Goal: Book appointment/travel/reservation

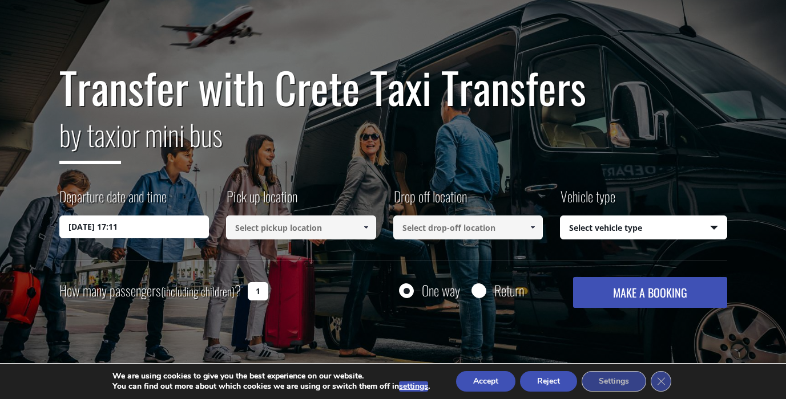
scroll to position [61, 0]
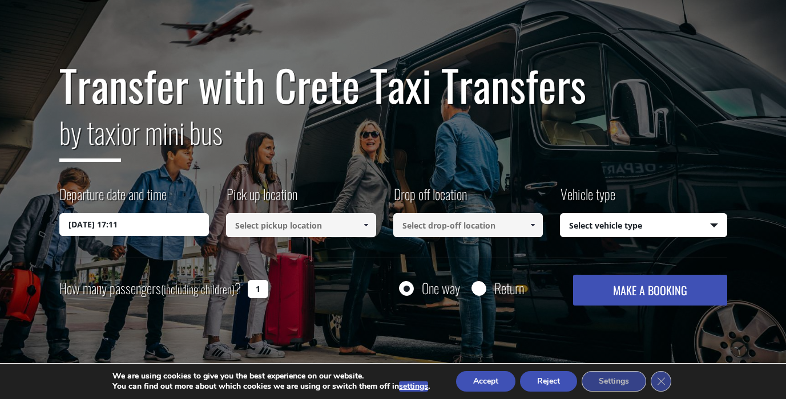
click at [168, 225] on input "[DATE] 17:11" at bounding box center [134, 224] width 150 height 23
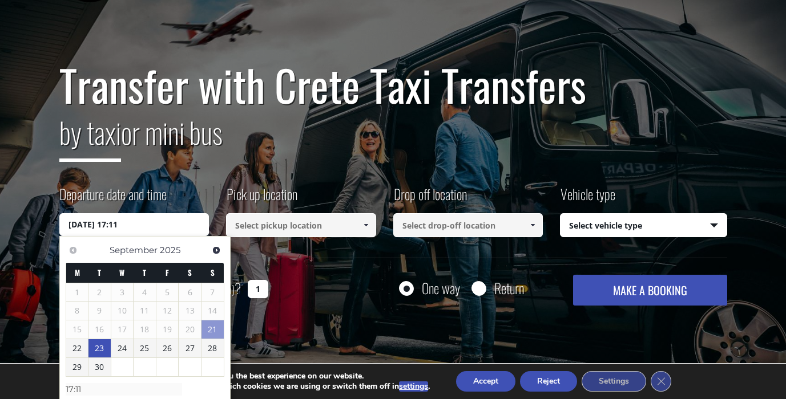
click at [99, 344] on link "23" at bounding box center [99, 349] width 22 height 18
click at [317, 230] on input at bounding box center [301, 225] width 150 height 24
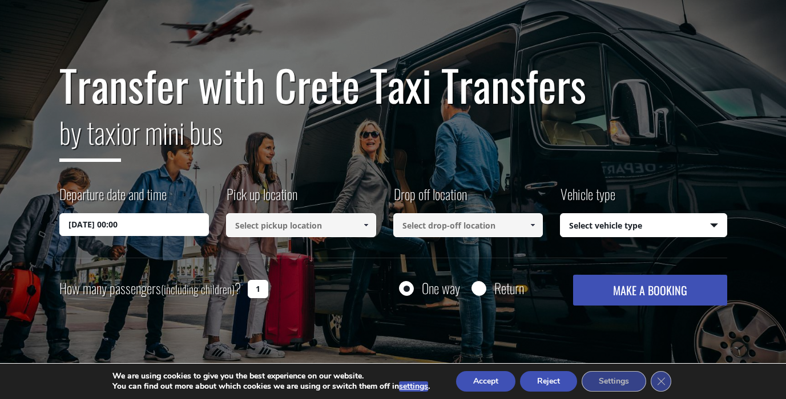
click at [161, 223] on input "23/09/2025 00:00" at bounding box center [134, 224] width 150 height 23
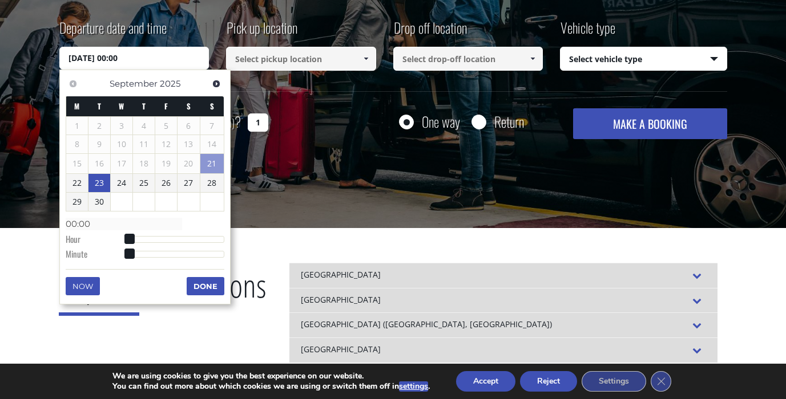
scroll to position [233, 0]
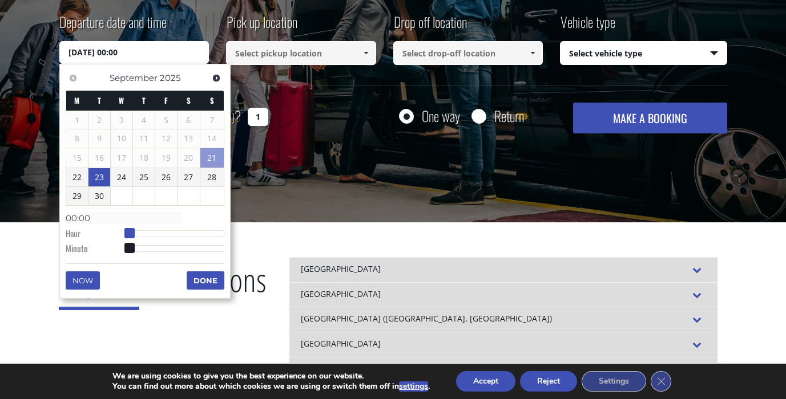
type input "23/09/2025 01:00"
type input "01:00"
type input "23/09/2025 02:00"
type input "02:00"
type input "23/09/2025 03:00"
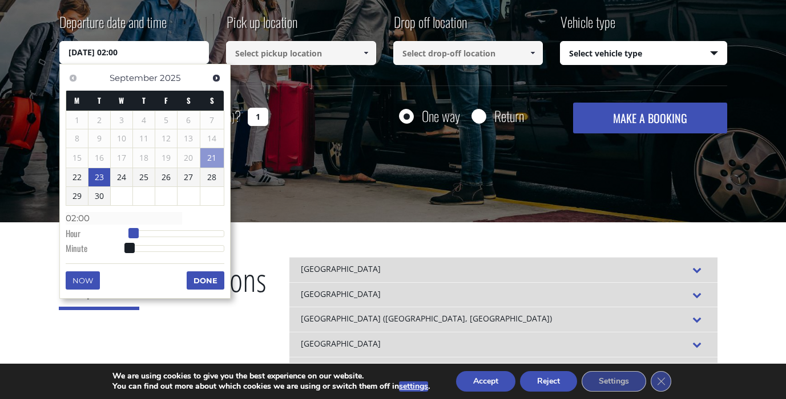
type input "03:00"
type input "23/09/2025 04:00"
type input "04:00"
type input "23/09/2025 05:00"
type input "05:00"
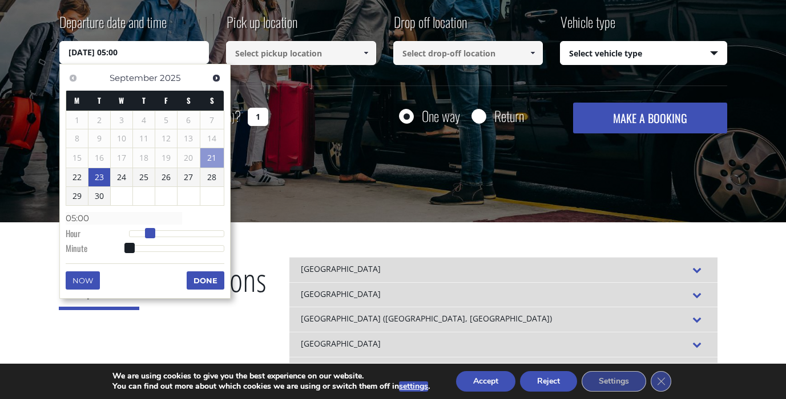
type input "23/09/2025 06:00"
type input "06:00"
type input "23/09/2025 07:00"
type input "07:00"
type input "23/09/2025 08:00"
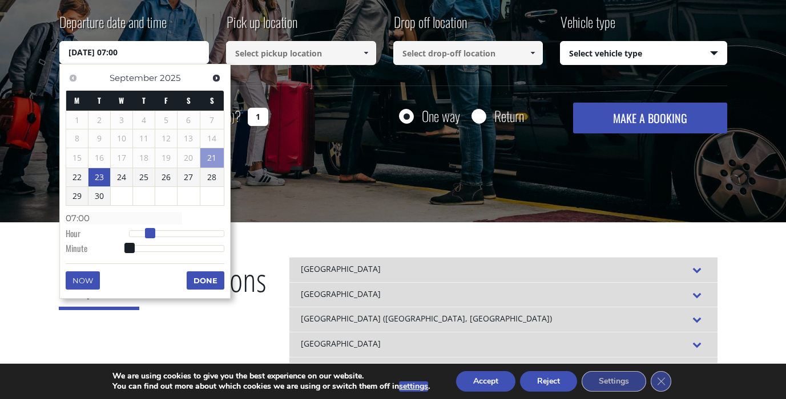
type input "08:00"
type input "23/09/2025 09:00"
type input "09:00"
type input "23/09/2025 10:00"
type input "10:00"
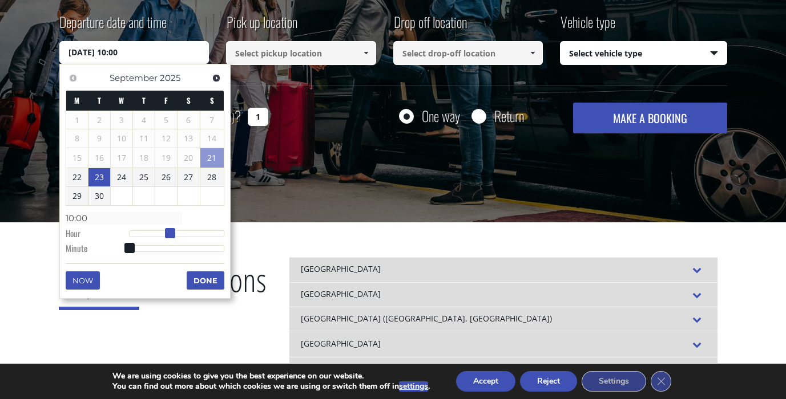
type input "23/09/2025 11:00"
type input "11:00"
type input "23/09/2025 12:00"
type input "12:00"
type input "23/09/2025 13:00"
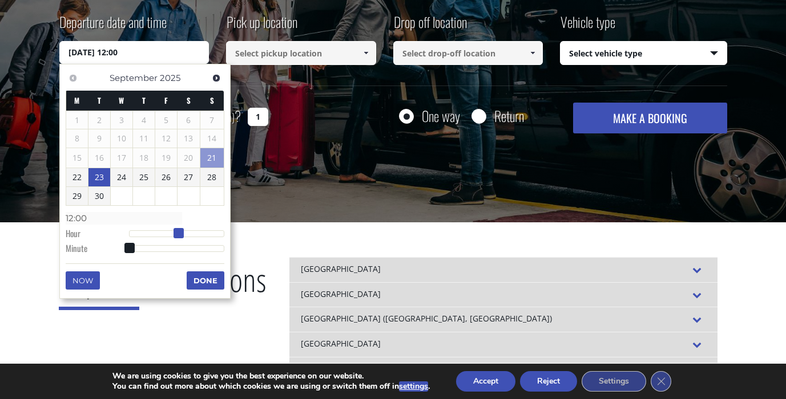
type input "13:00"
type input "23/09/2025 14:00"
type input "14:00"
type input "23/09/2025 15:00"
type input "15:00"
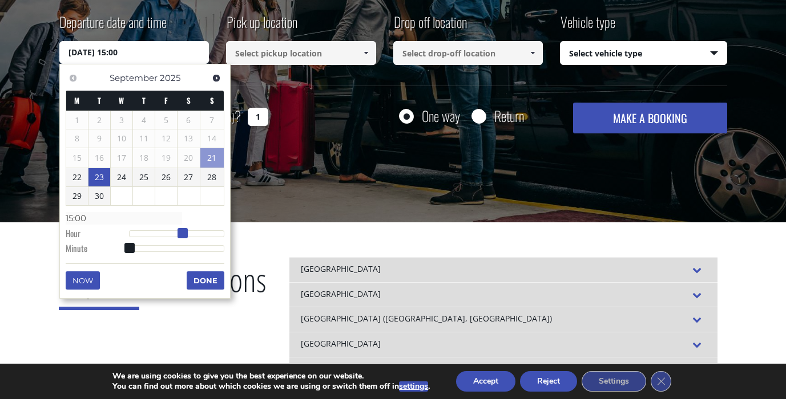
type input "23/09/2025 16:00"
type input "16:00"
type input "23/09/2025 17:00"
type input "17:00"
type input "23/09/2025 18:00"
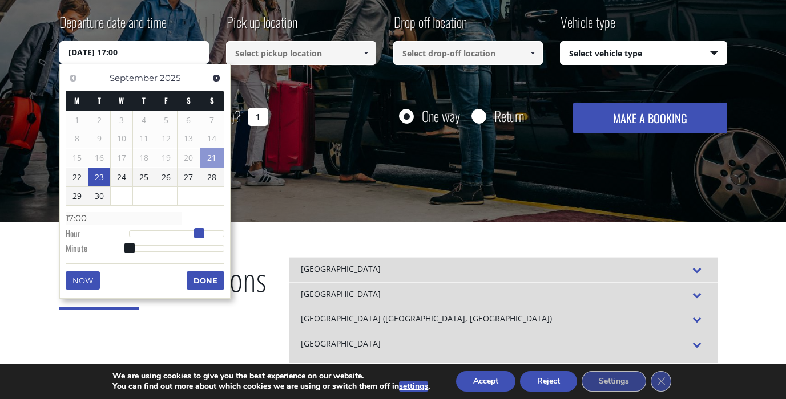
type input "18:00"
type input "23/09/2025 19:00"
type input "19:00"
type input "23/09/2025 20:00"
type input "20:00"
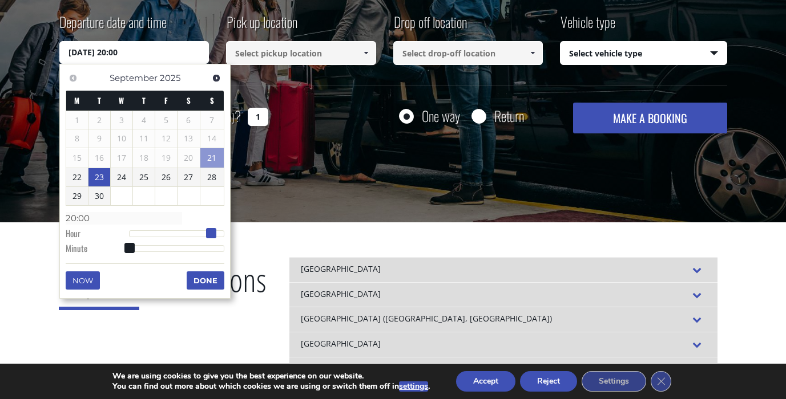
type input "23/09/2025 21:00"
type input "21:00"
type input "23/09/2025 22:00"
type input "22:00"
drag, startPoint x: 133, startPoint y: 233, endPoint x: 224, endPoint y: 223, distance: 91.3
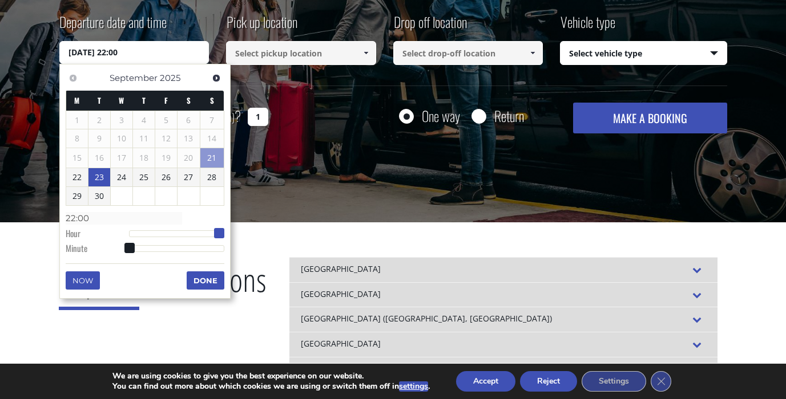
click at [224, 223] on div "Previous Next September 2025 M T W T F S S 1 2 3 4 5 6 7 8 9 10 11 12 13 14 15 …" at bounding box center [144, 181] width 171 height 235
click at [210, 280] on button "Done" at bounding box center [206, 281] width 38 height 18
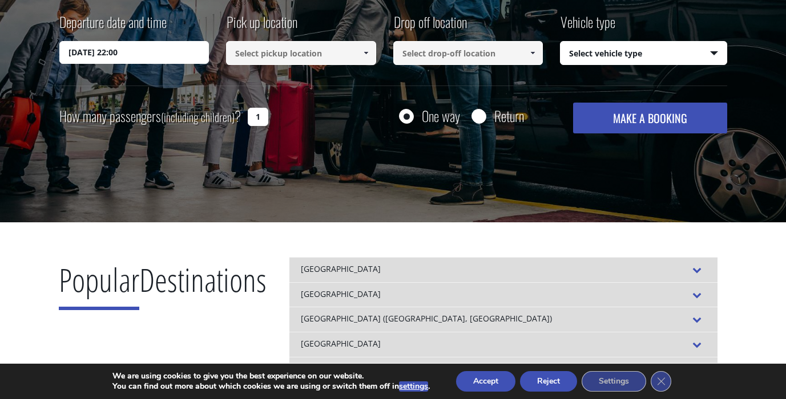
click at [286, 58] on input at bounding box center [301, 53] width 150 height 24
click at [365, 55] on span at bounding box center [365, 53] width 9 height 9
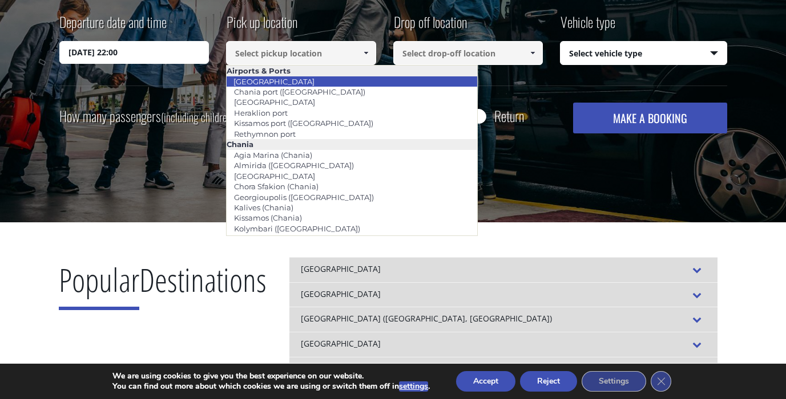
click at [293, 79] on link "[GEOGRAPHIC_DATA]" at bounding box center [274, 82] width 96 height 16
type input "[GEOGRAPHIC_DATA]"
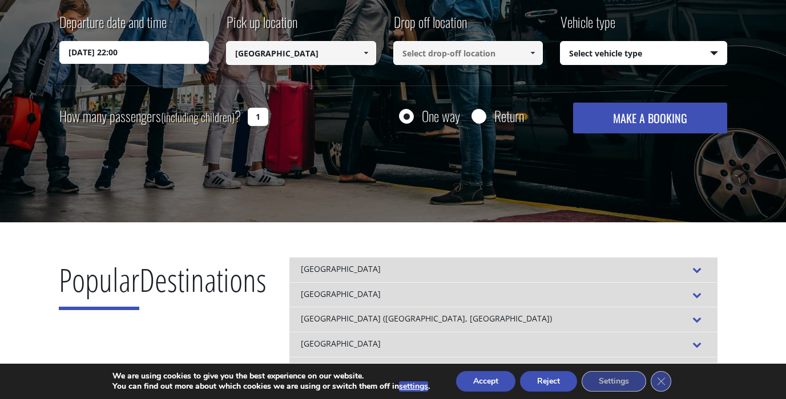
click at [532, 53] on span at bounding box center [532, 53] width 9 height 9
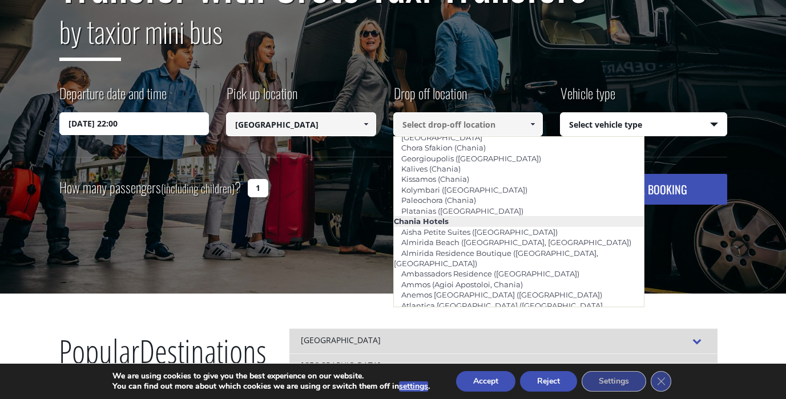
scroll to position [106, 0]
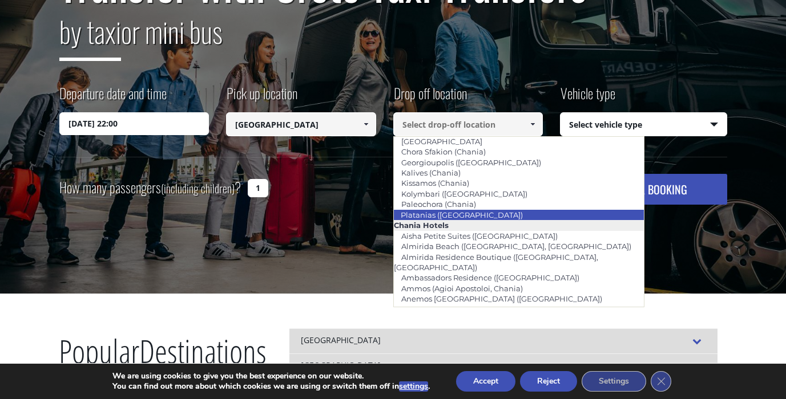
click at [458, 218] on link "Platanias ([GEOGRAPHIC_DATA])" at bounding box center [461, 215] width 137 height 16
type input "Platanias ([GEOGRAPHIC_DATA])"
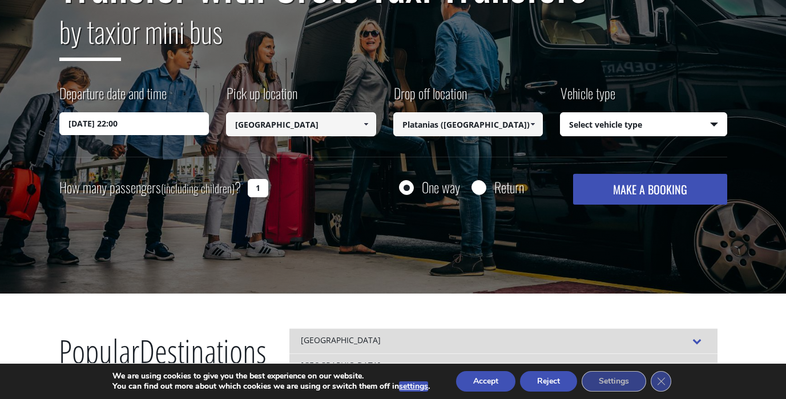
click at [611, 129] on select "Select vehicle type Taxi (4 passengers) Mercedes E Class Mini Van (7 passengers…" at bounding box center [643, 125] width 166 height 24
select select "540"
click at [560, 113] on select "Select vehicle type Taxi (4 passengers) Mercedes E Class Mini Van (7 passengers…" at bounding box center [643, 125] width 166 height 24
click at [480, 185] on input "Return" at bounding box center [478, 188] width 14 height 14
radio input "true"
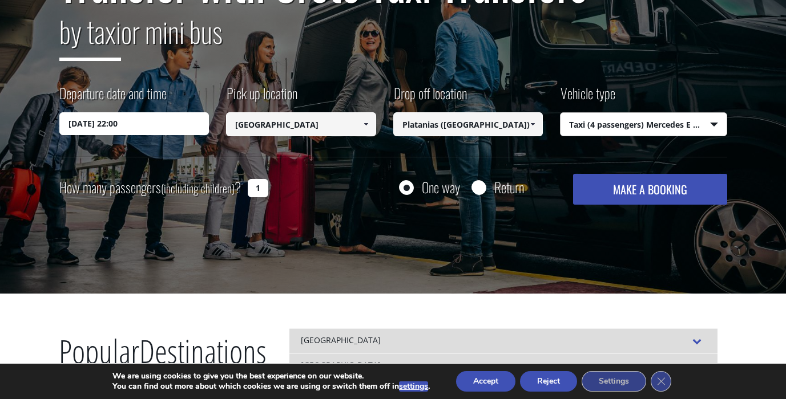
type input "Platanias ([GEOGRAPHIC_DATA])"
type input "[GEOGRAPHIC_DATA]"
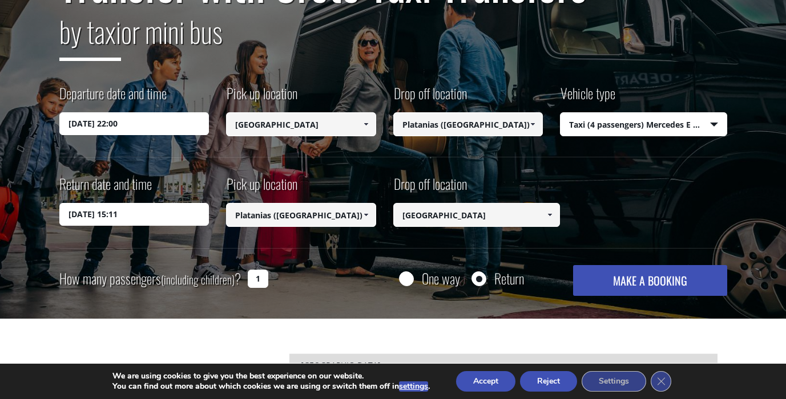
click at [255, 281] on input "1" at bounding box center [258, 279] width 21 height 18
type input "3"
click at [123, 215] on input "22/09/2025 15:11" at bounding box center [134, 214] width 150 height 23
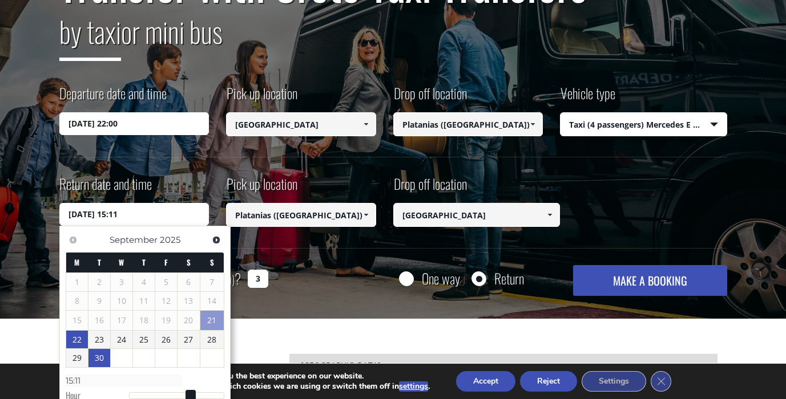
click at [107, 358] on link "30" at bounding box center [99, 358] width 22 height 18
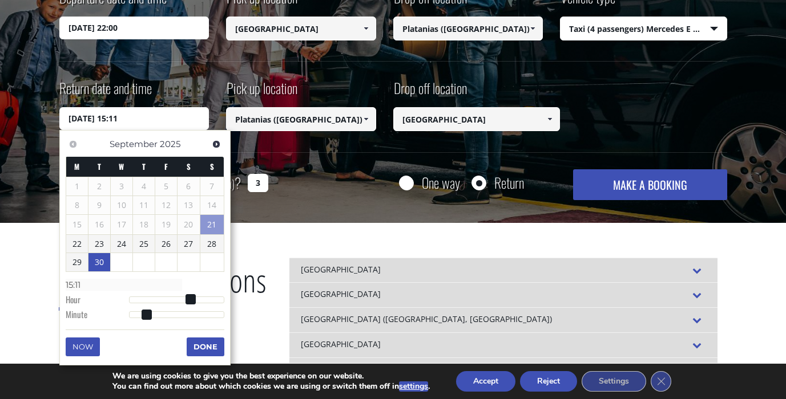
scroll to position [259, 0]
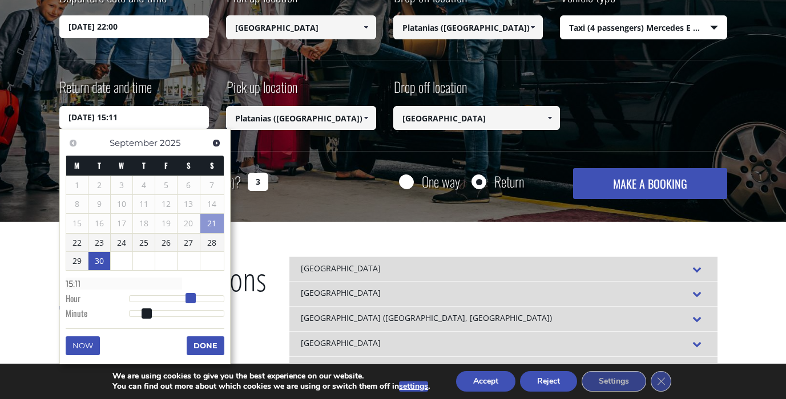
type input "30/09/2025 16:11"
type input "16:11"
click at [191, 298] on span at bounding box center [194, 298] width 10 height 10
type input "30/09/2025 16:10"
type input "16:10"
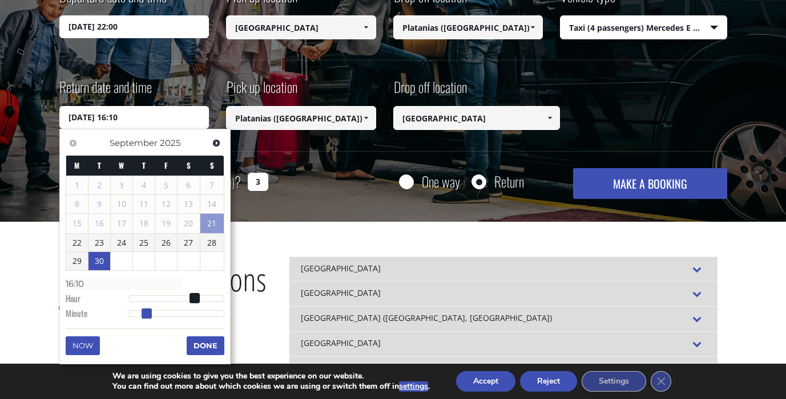
type input "30/09/2025 16:09"
type input "16:09"
type input "30/09/2025 16:07"
type input "16:07"
type input "30/09/2025 16:06"
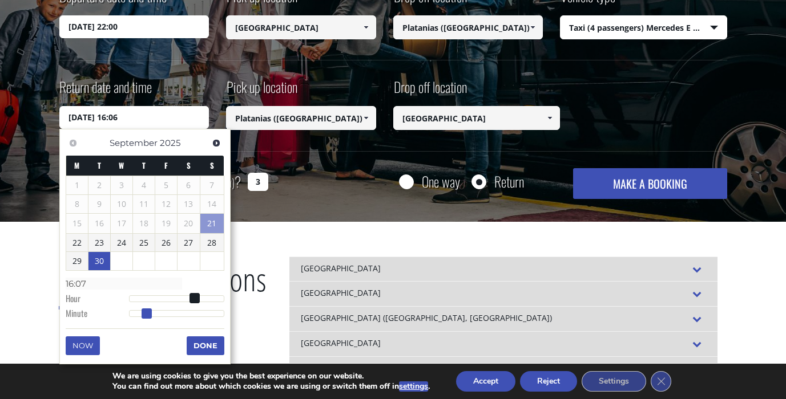
type input "16:06"
type input "30/09/2025 16:05"
type input "16:05"
type input "30/09/2025 16:03"
type input "16:03"
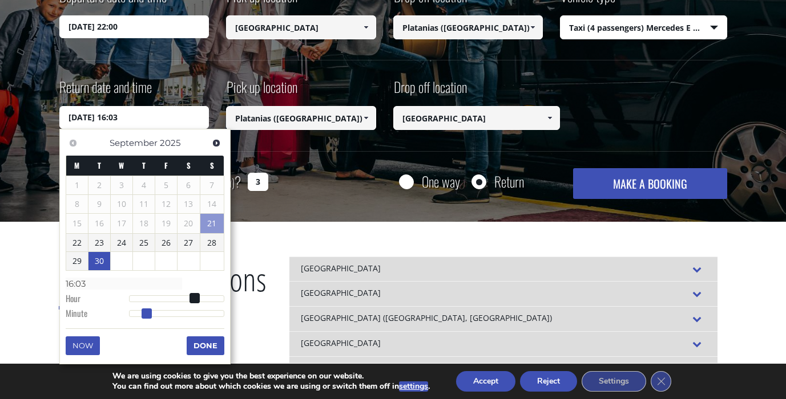
type input "30/09/2025 16:02"
type input "16:02"
type input "30/09/2025 16:01"
type input "16:01"
type input "30/09/2025 16:00"
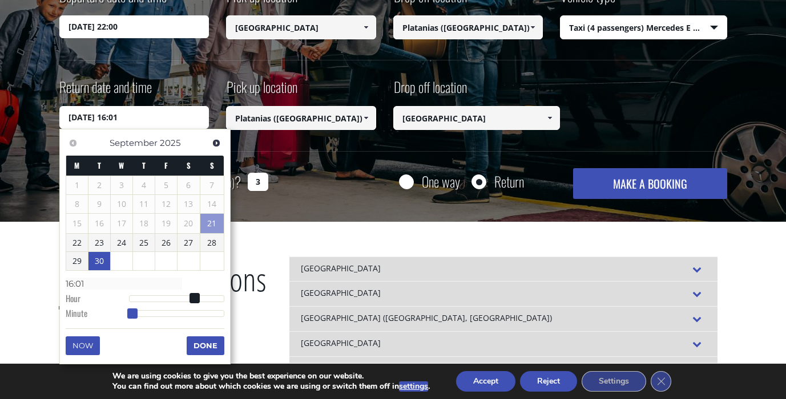
type input "16:00"
drag, startPoint x: 147, startPoint y: 314, endPoint x: 127, endPoint y: 313, distance: 20.0
click at [127, 313] on span at bounding box center [129, 314] width 10 height 10
type input "30/09/2025 17:00"
type input "17:00"
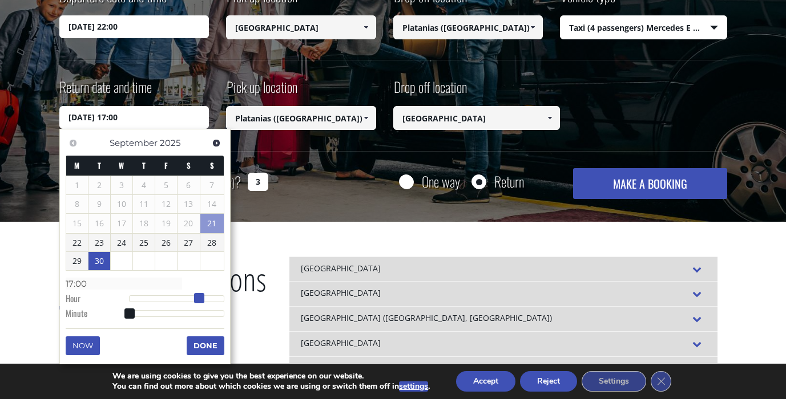
type input "30/09/2025 18:00"
type input "18:00"
type input "30/09/2025 19:00"
type input "19:00"
type input "30/09/2025 20:00"
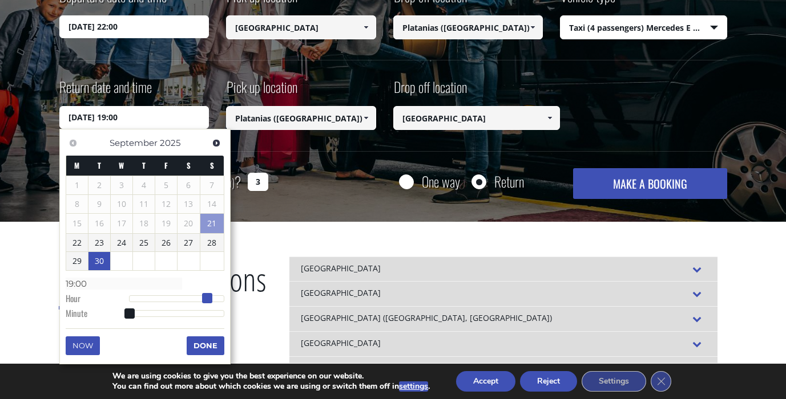
type input "20:00"
type input "30/09/2025 21:00"
type input "21:00"
type input "30/09/2025 22:00"
type input "22:00"
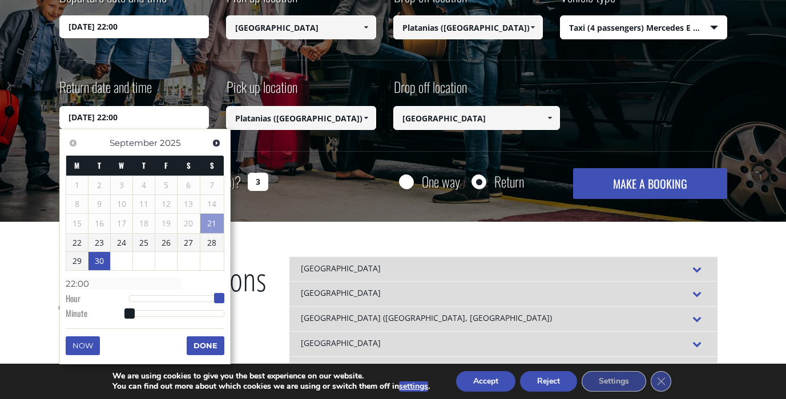
type input "30/09/2025 23:00"
type input "23:00"
drag, startPoint x: 192, startPoint y: 296, endPoint x: 227, endPoint y: 298, distance: 34.9
click at [227, 298] on span at bounding box center [224, 298] width 10 height 10
click at [211, 345] on button "Done" at bounding box center [206, 346] width 38 height 18
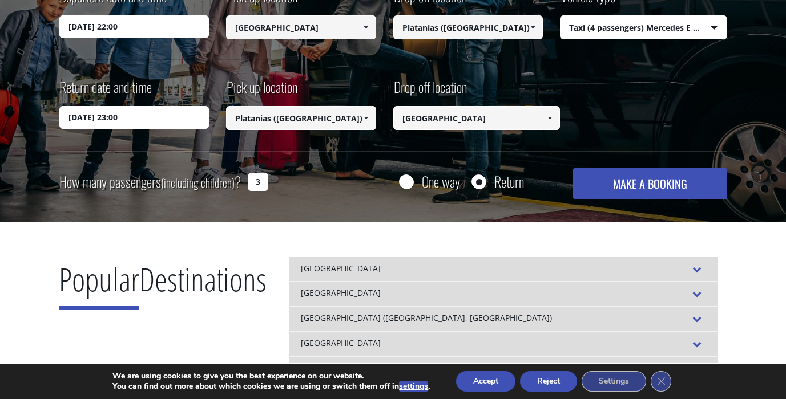
click at [635, 177] on button "MAKE A BOOKING" at bounding box center [650, 183] width 154 height 31
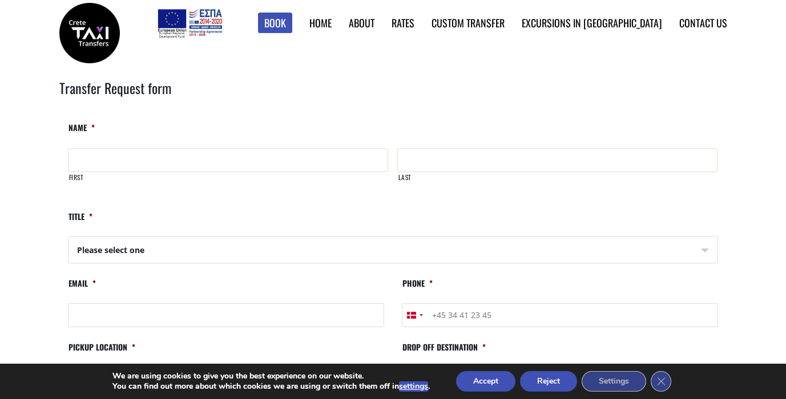
click at [0, 0] on link "Find Rates in Table" at bounding box center [0, 0] width 0 height 0
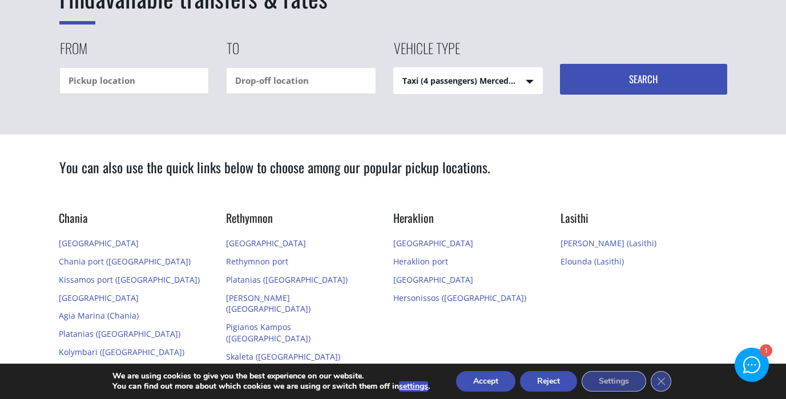
scroll to position [160, 0]
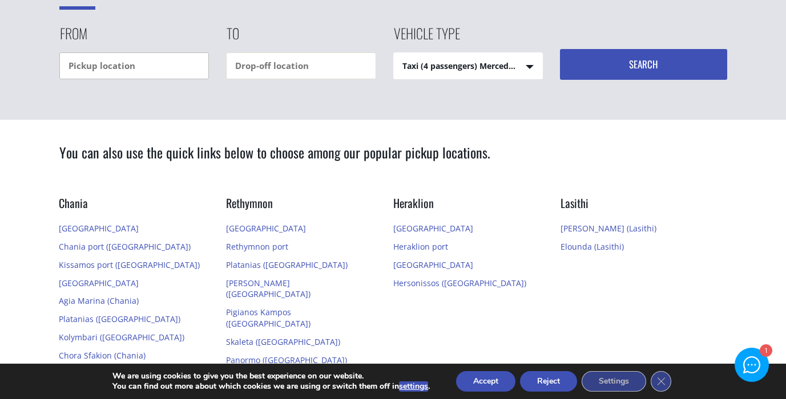
click at [170, 72] on input "text" at bounding box center [134, 65] width 150 height 27
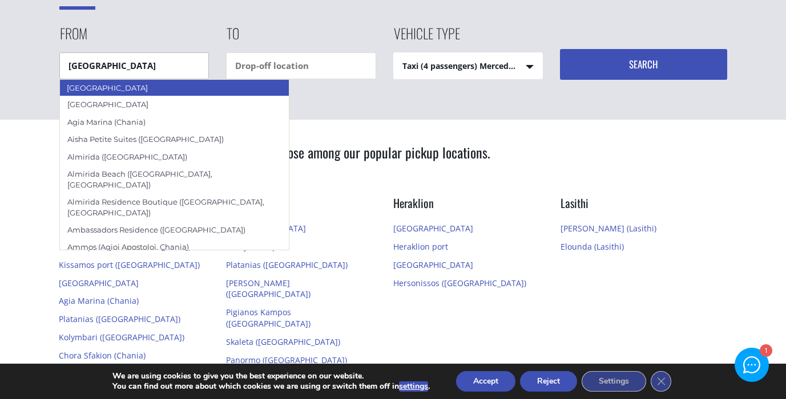
click at [139, 92] on div "[GEOGRAPHIC_DATA]" at bounding box center [174, 87] width 230 height 17
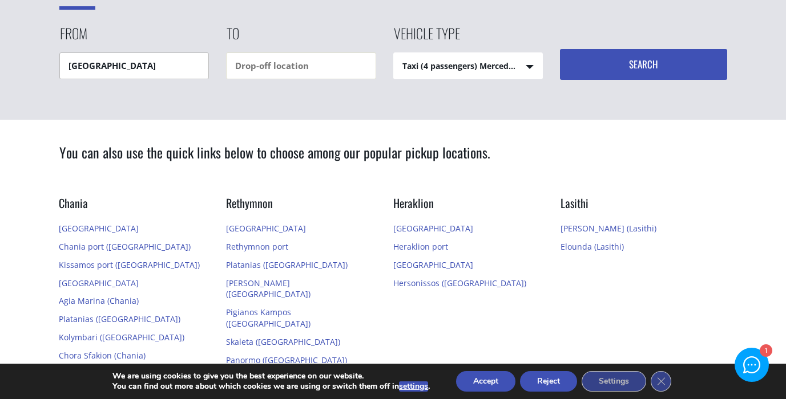
type input "[GEOGRAPHIC_DATA]"
click at [270, 64] on input "text" at bounding box center [301, 65] width 150 height 27
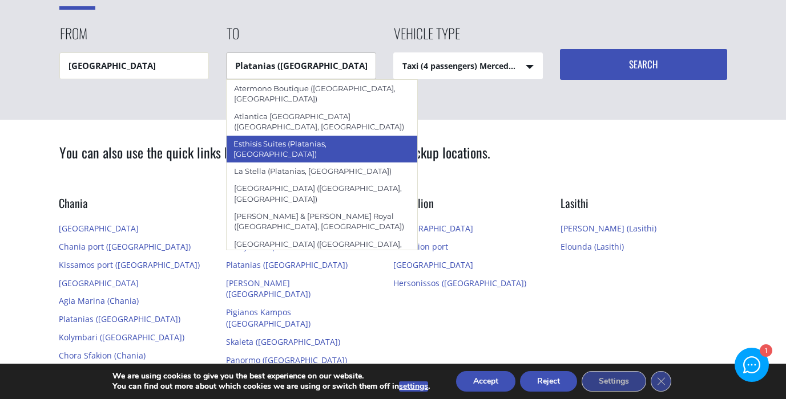
scroll to position [3, 0]
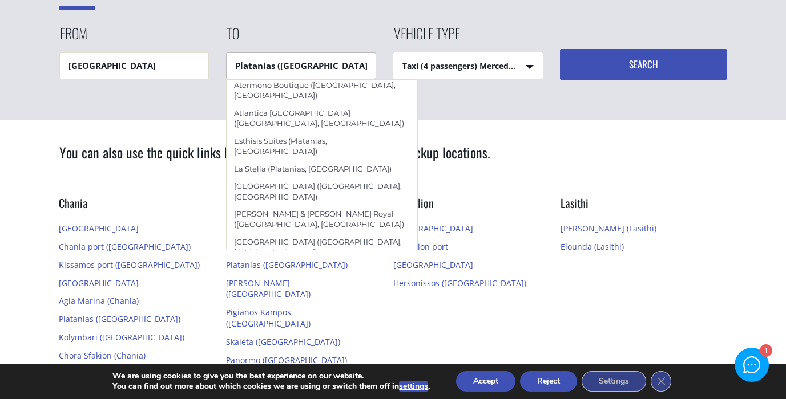
click at [242, 289] on div "Platanias ([GEOGRAPHIC_DATA])" at bounding box center [322, 297] width 192 height 17
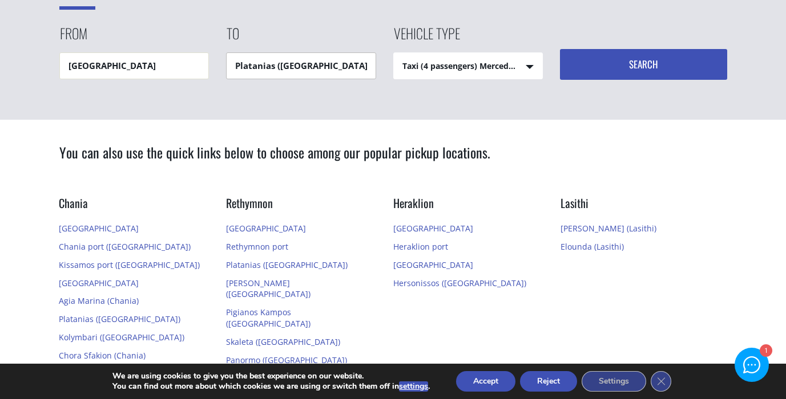
type input "Platanias ([GEOGRAPHIC_DATA])"
click at [637, 64] on button "Search" at bounding box center [643, 64] width 167 height 31
